Goal: Task Accomplishment & Management: Use online tool/utility

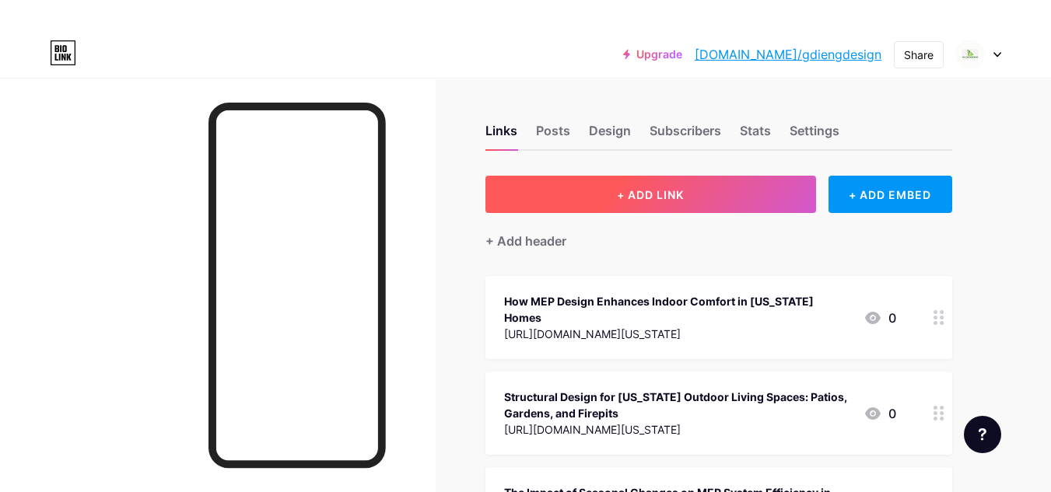
click at [674, 186] on button "+ ADD LINK" at bounding box center [650, 194] width 331 height 37
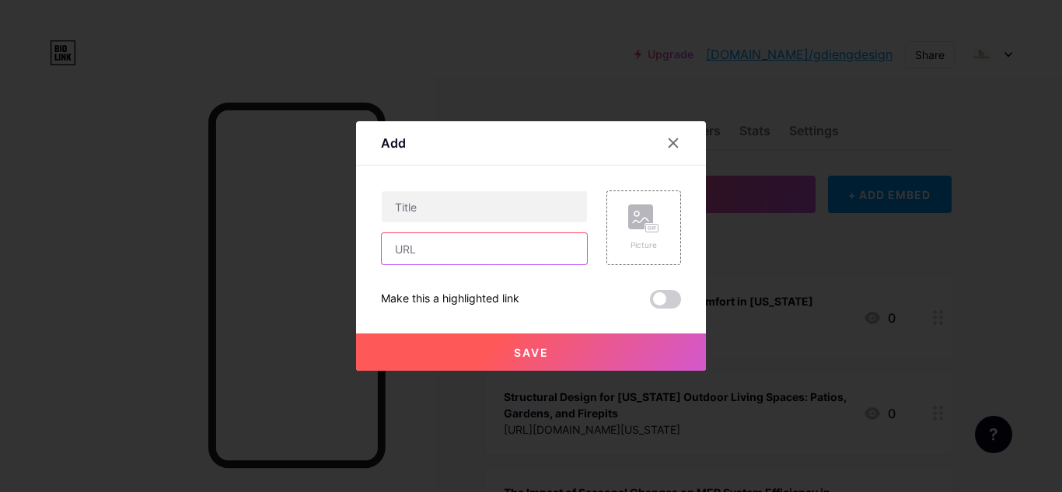
click at [497, 250] on input "text" at bounding box center [484, 248] width 205 height 31
paste input "[URL][DOMAIN_NAME]"
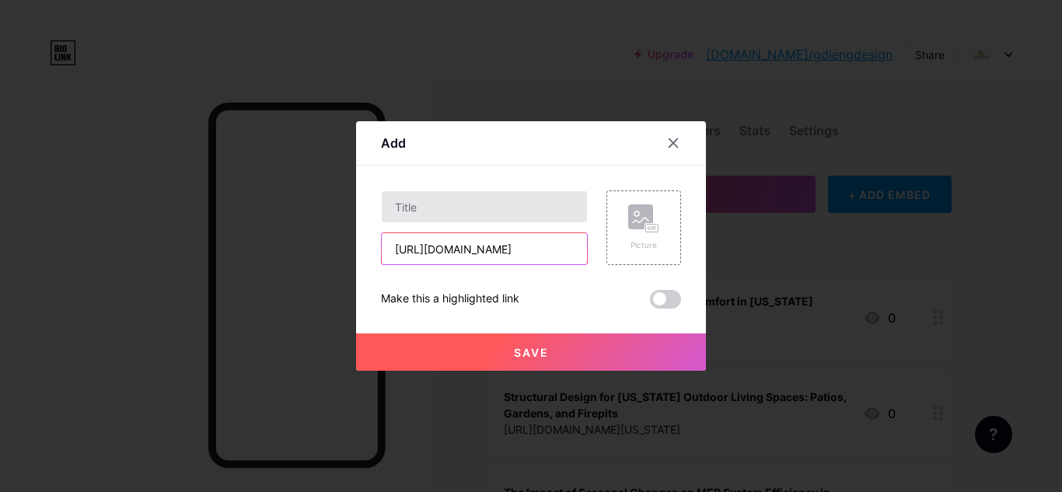
type input "[URL][DOMAIN_NAME]"
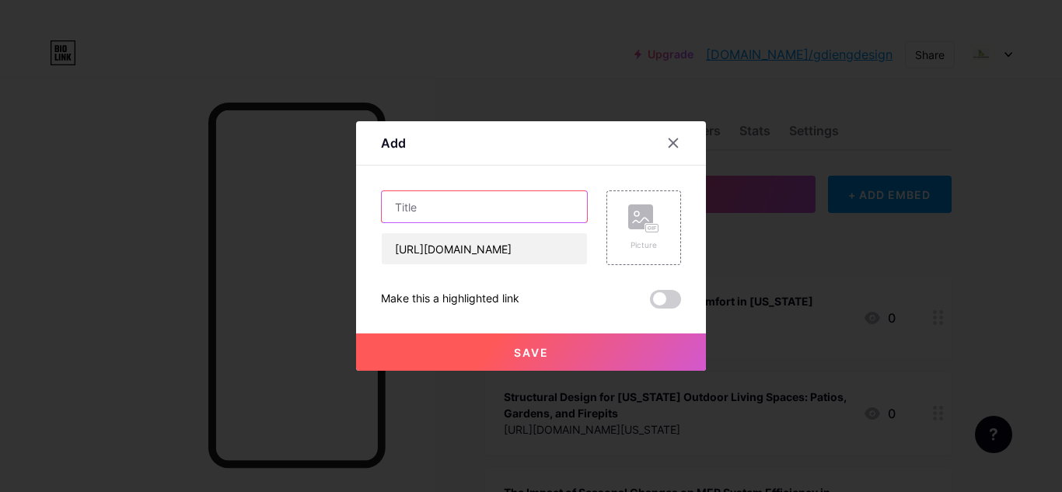
click at [478, 201] on input "text" at bounding box center [484, 206] width 205 height 31
paste input "The Importance of Wood Structural Engineering in Green Architecture"
type input "The Importance of Wood Structural Engineering in Green Architecture"
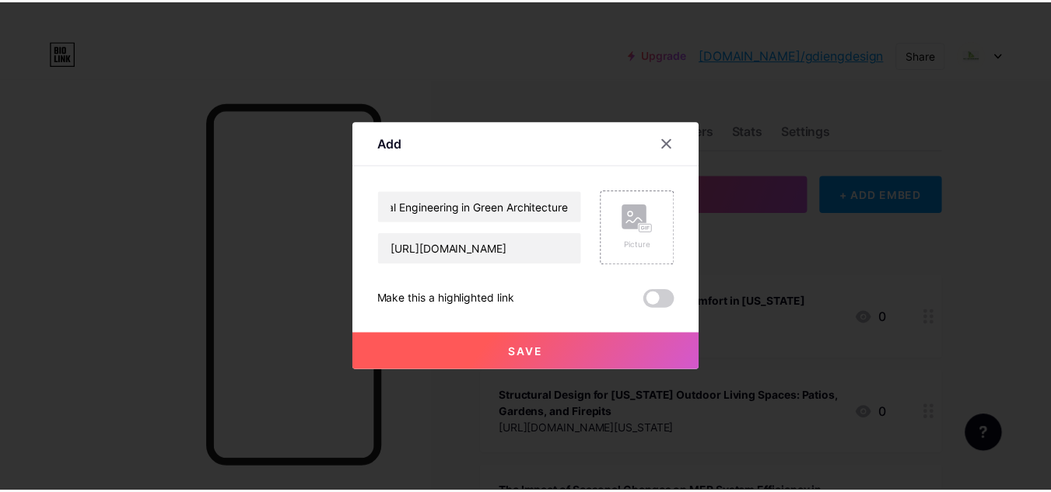
scroll to position [0, 0]
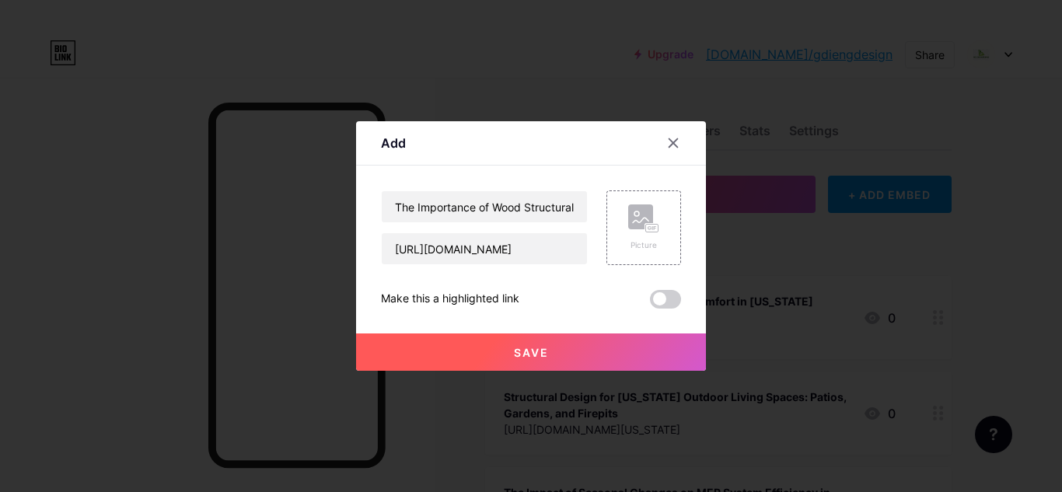
click at [498, 338] on button "Save" at bounding box center [531, 352] width 350 height 37
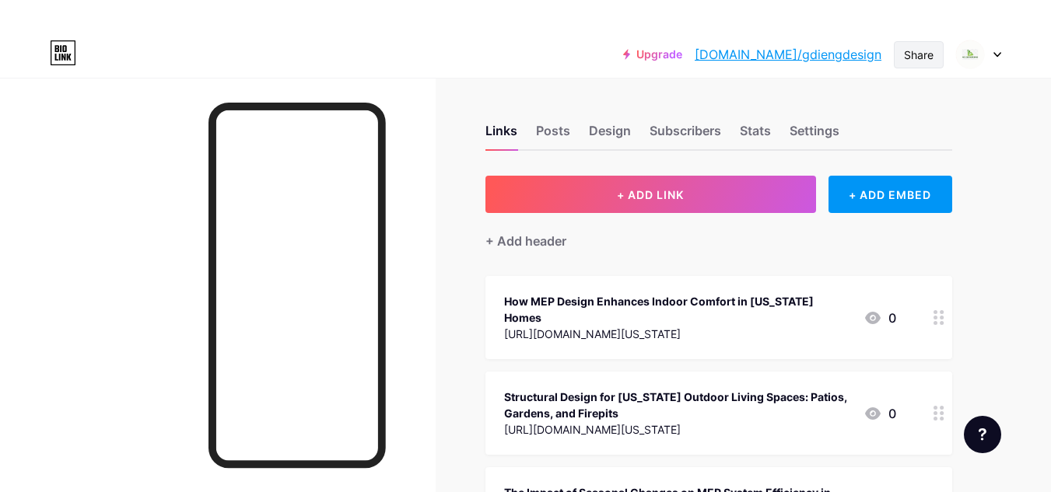
click at [919, 51] on div "Share" at bounding box center [919, 55] width 30 height 16
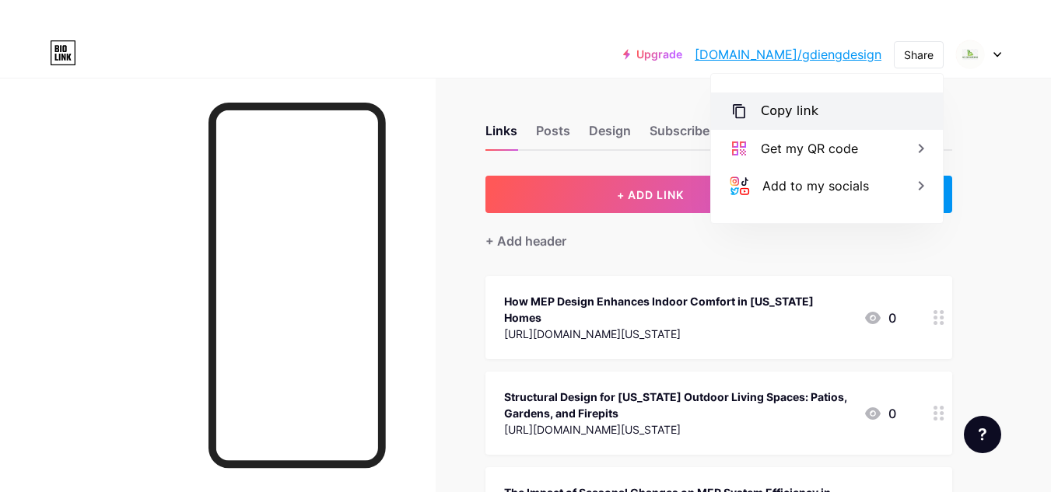
click at [810, 113] on div "Copy link" at bounding box center [790, 111] width 58 height 19
